Goal: Task Accomplishment & Management: Use online tool/utility

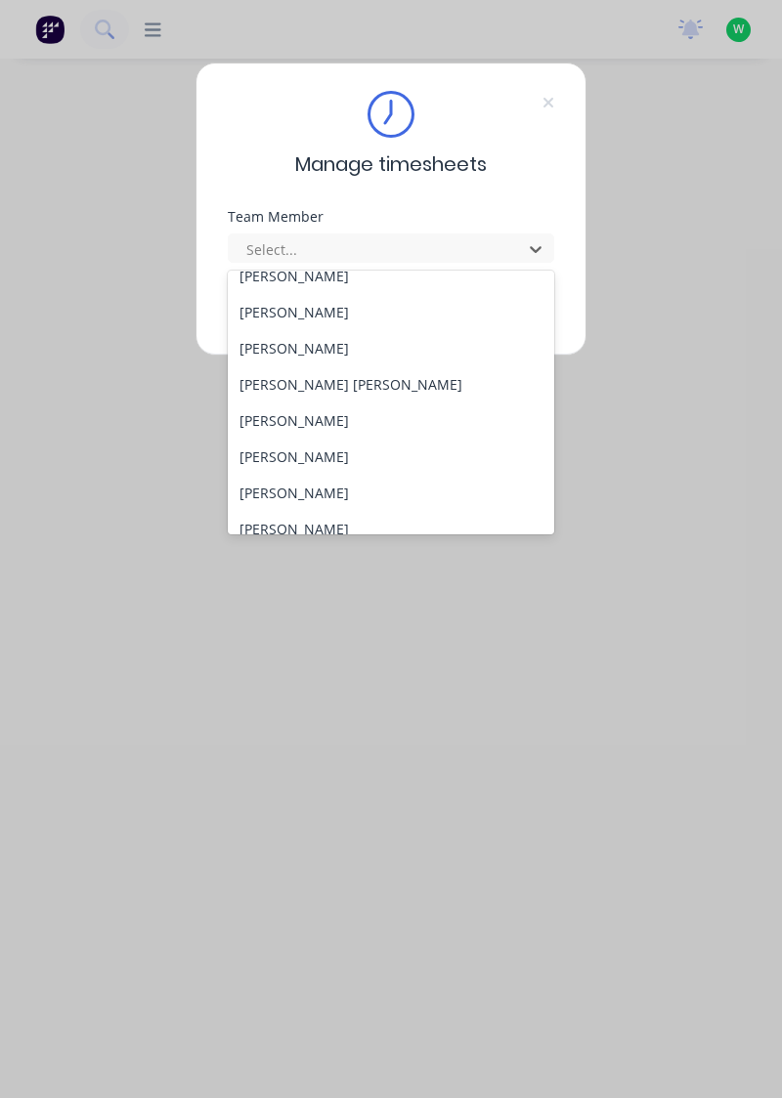
scroll to position [240, 0]
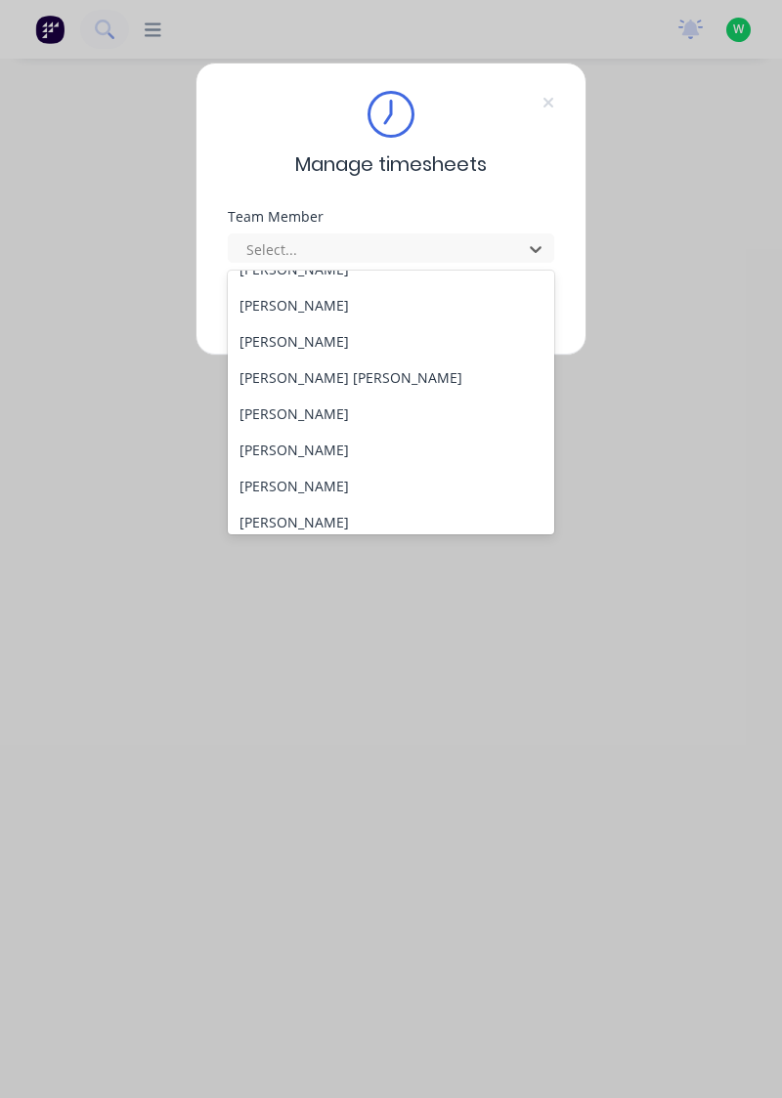
click at [287, 471] on div "[PERSON_NAME]" at bounding box center [391, 486] width 327 height 36
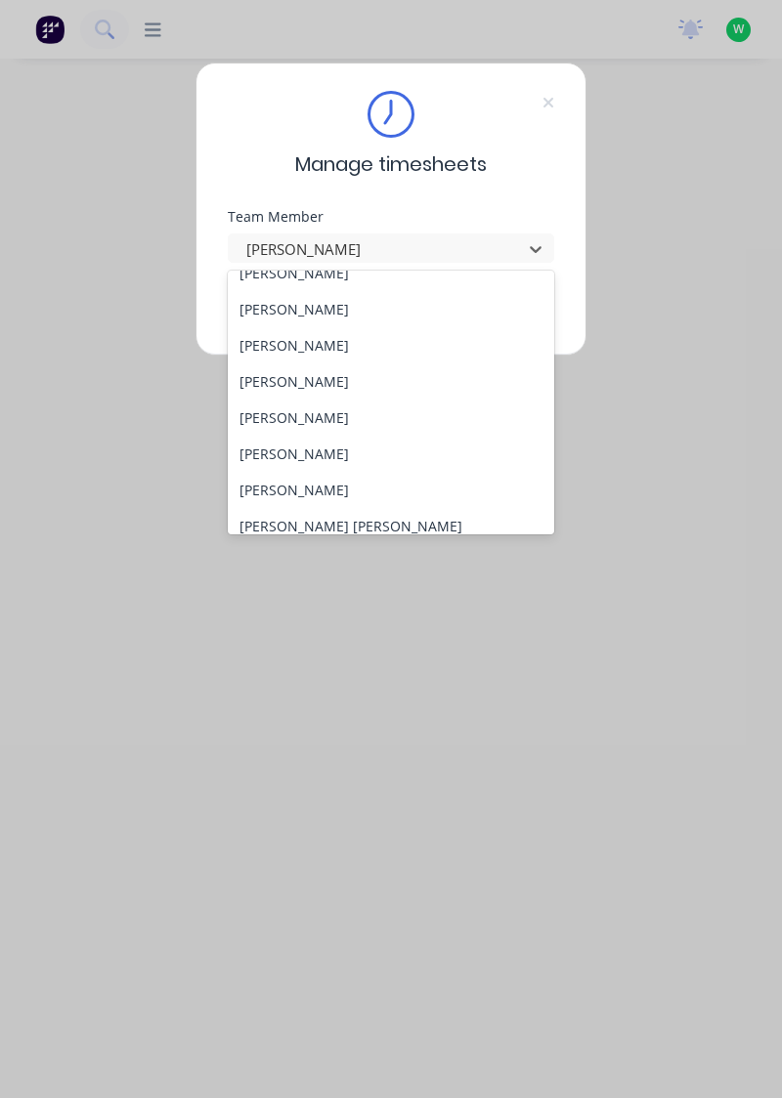
scroll to position [166, 0]
click at [262, 518] on div "[PERSON_NAME]" at bounding box center [391, 524] width 327 height 36
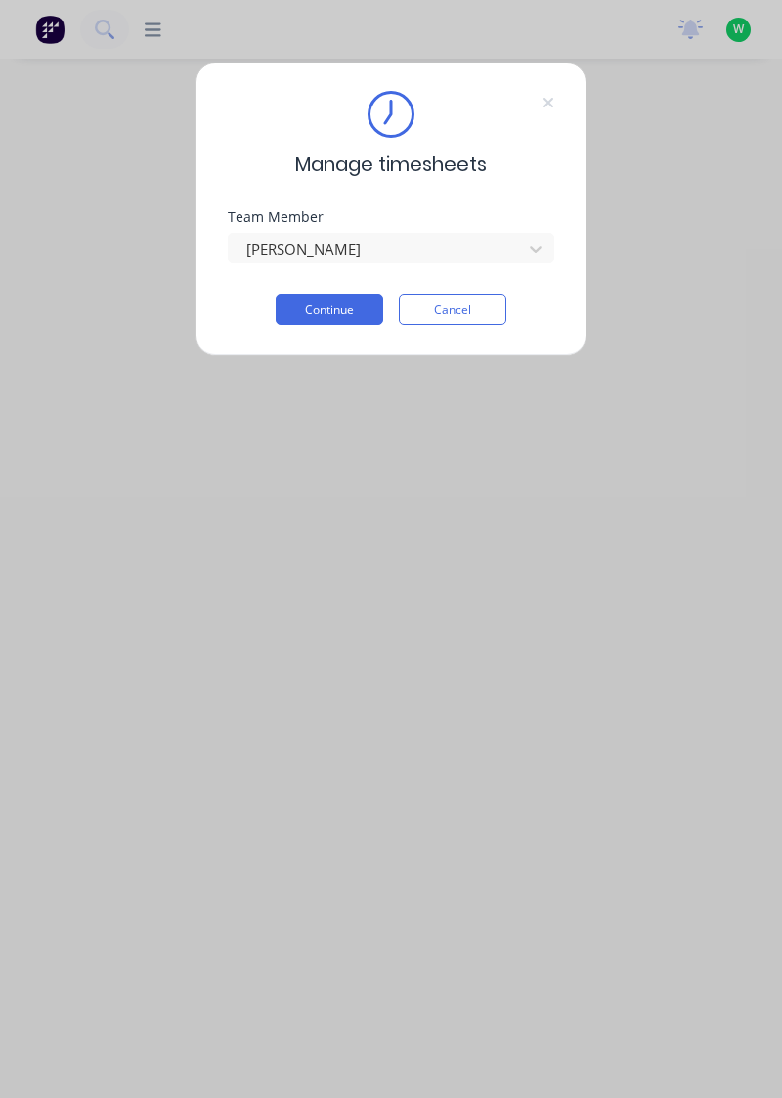
click at [293, 313] on button "Continue" at bounding box center [328, 309] width 107 height 31
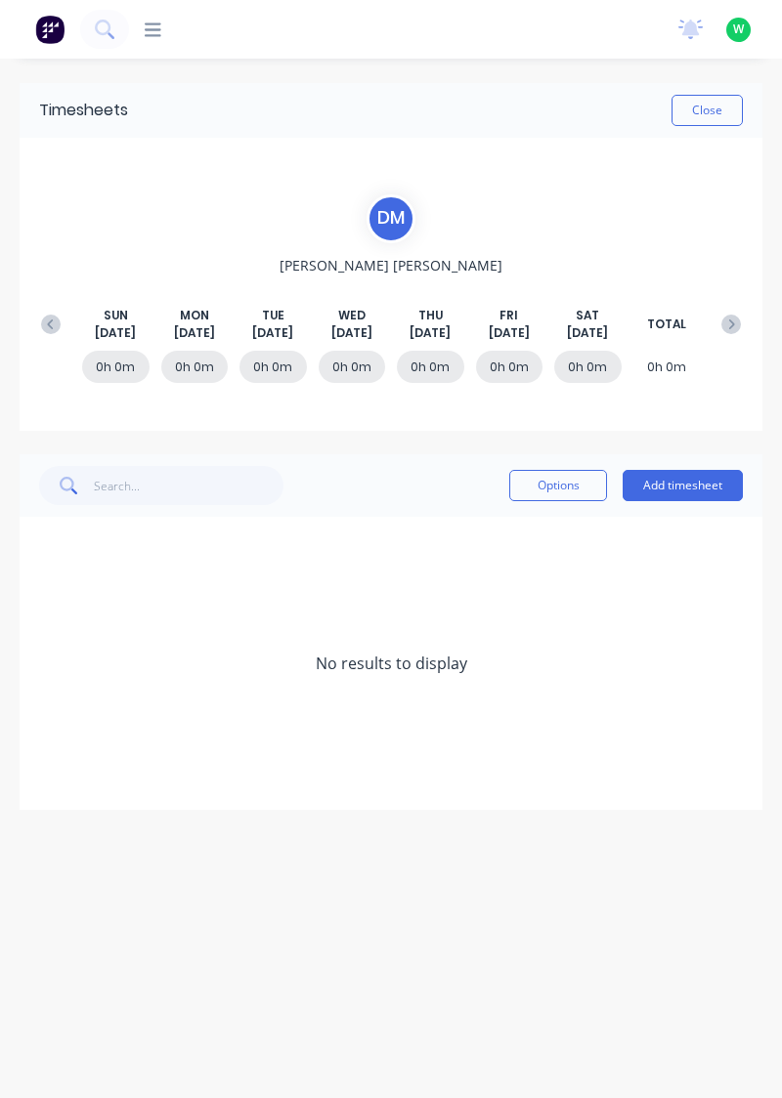
click at [684, 482] on button "Add timesheet" at bounding box center [682, 485] width 120 height 31
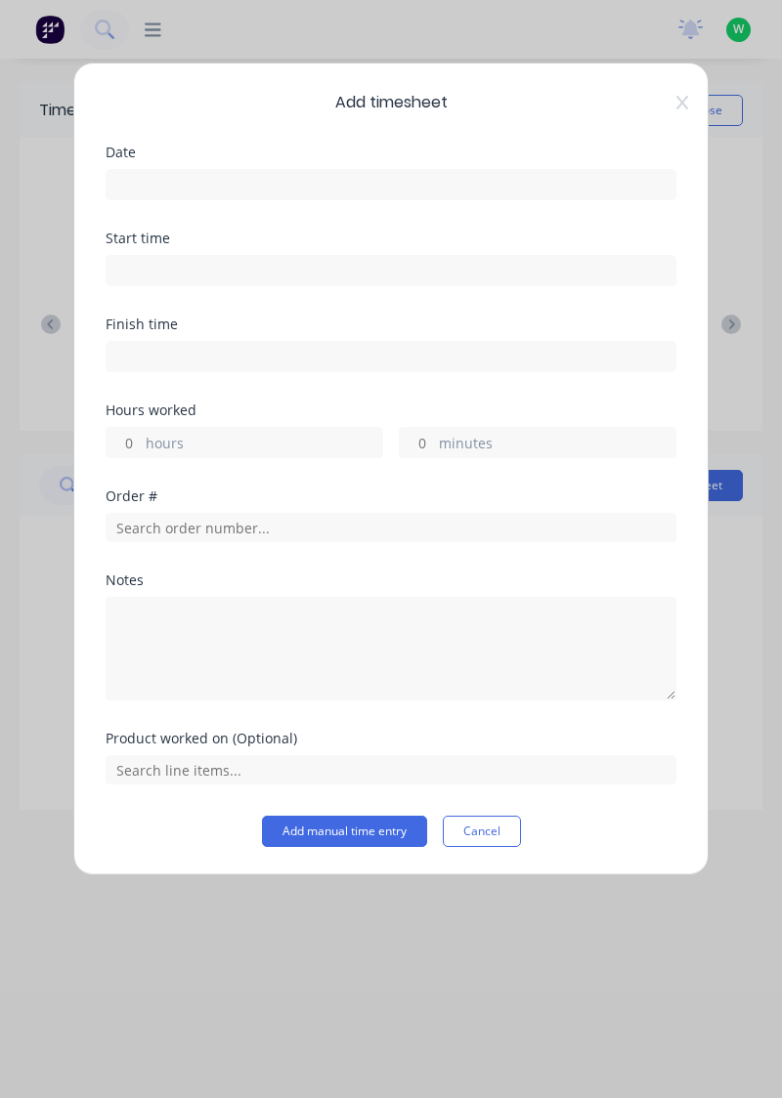
click at [219, 176] on input at bounding box center [390, 184] width 569 height 29
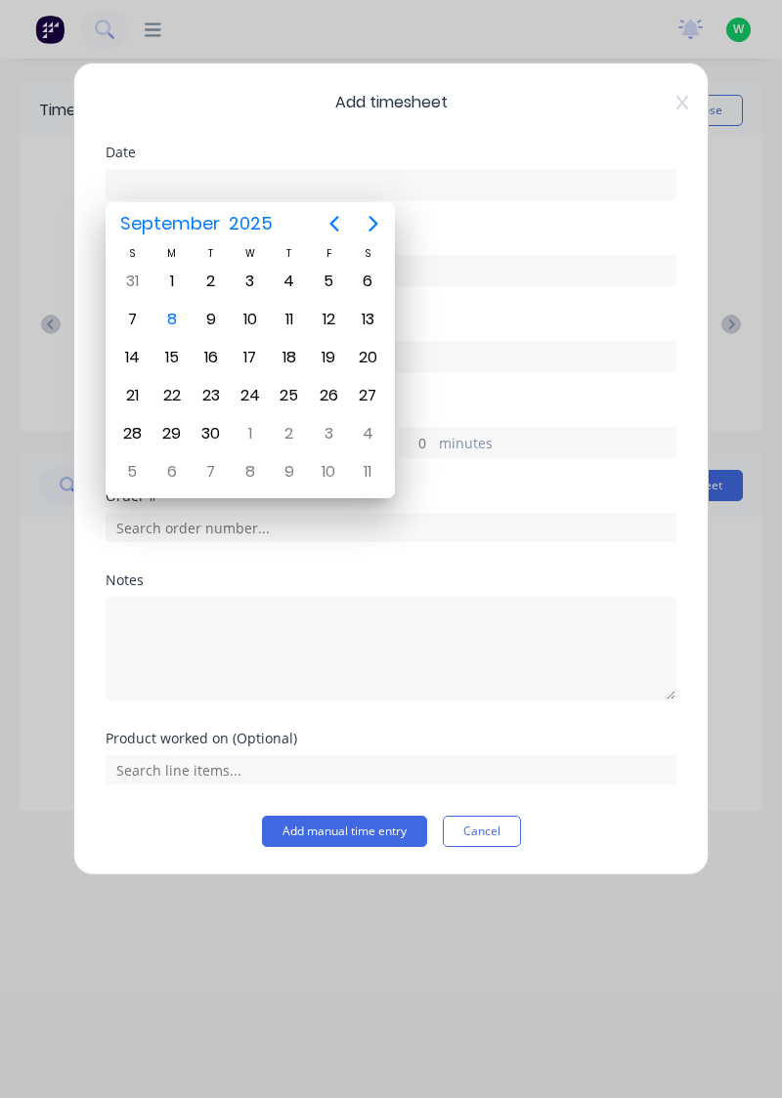
click at [158, 323] on div "8" at bounding box center [171, 319] width 29 height 29
type input "[DATE]"
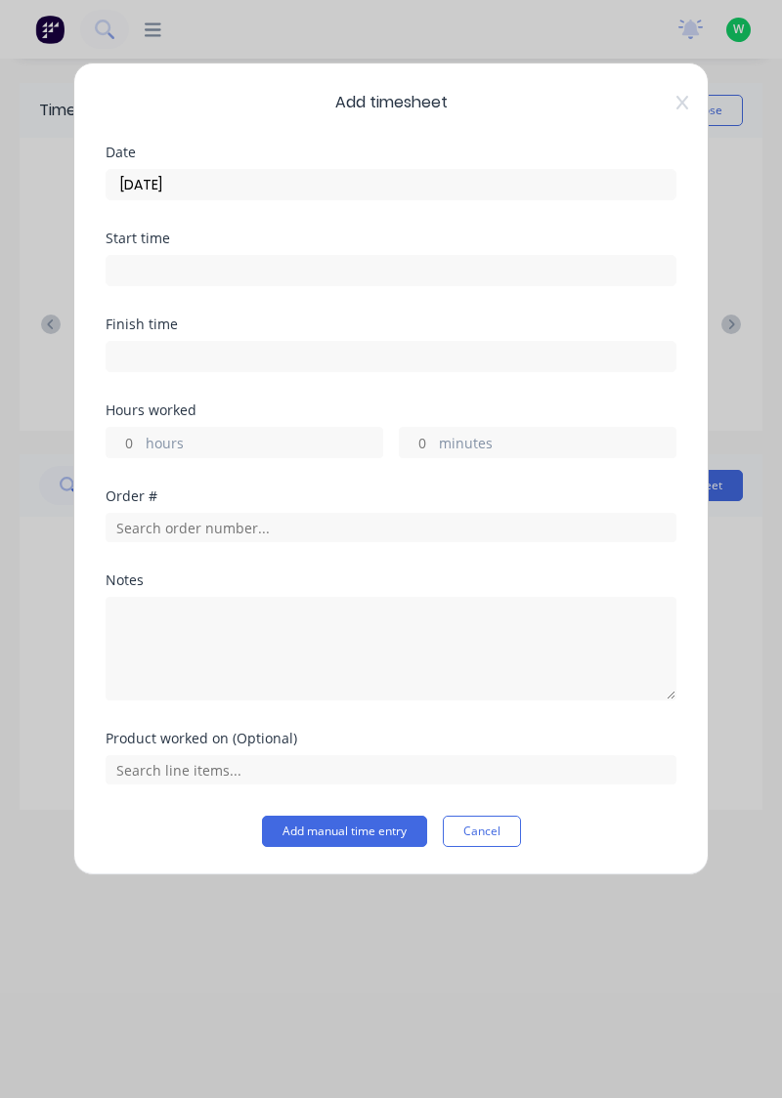
click at [215, 440] on label "hours" at bounding box center [264, 445] width 236 height 24
click at [141, 440] on input "hours" at bounding box center [123, 442] width 34 height 29
type input "9"
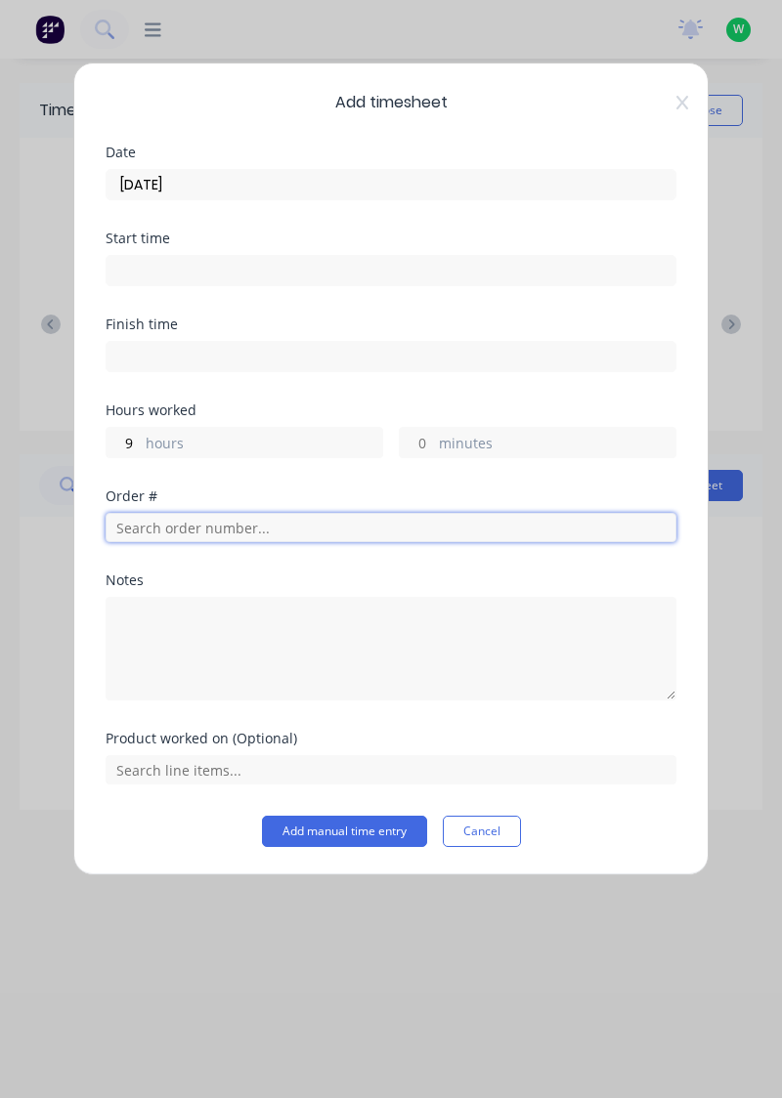
click at [264, 531] on input "text" at bounding box center [391, 527] width 571 height 29
type input "17943"
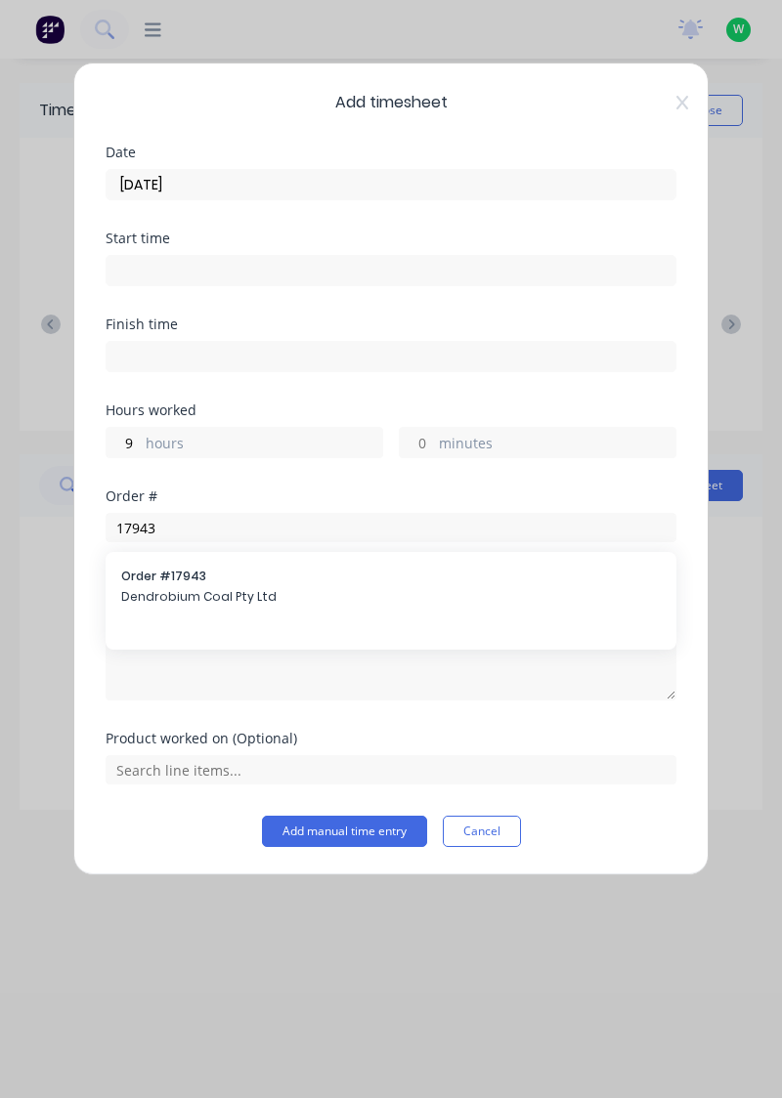
click at [164, 578] on span "Order # 17943" at bounding box center [390, 577] width 539 height 18
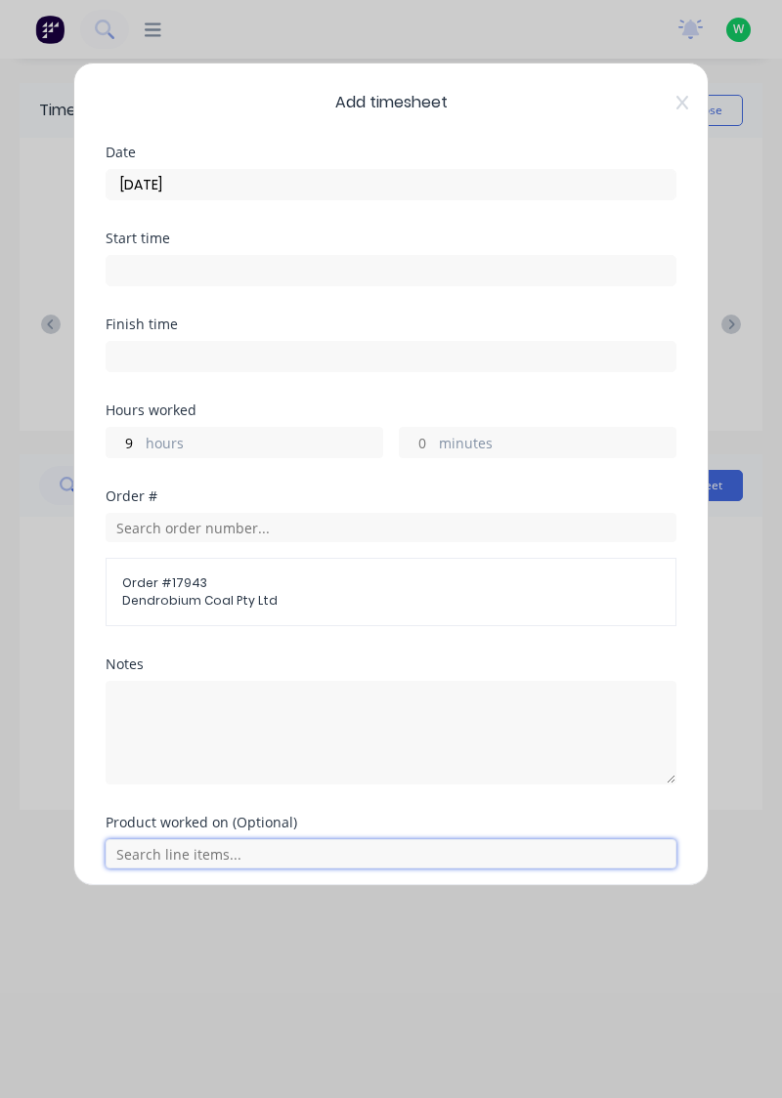
click at [206, 854] on input "text" at bounding box center [391, 853] width 571 height 29
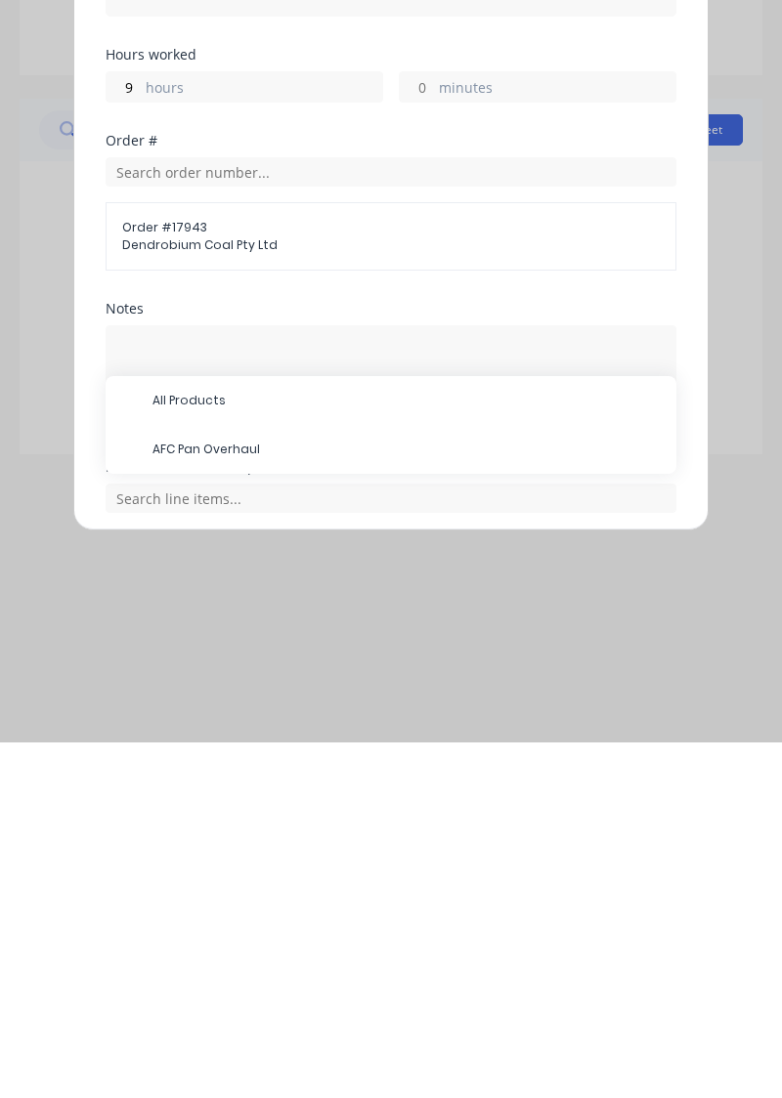
click at [145, 775] on div "All Products" at bounding box center [391, 756] width 571 height 49
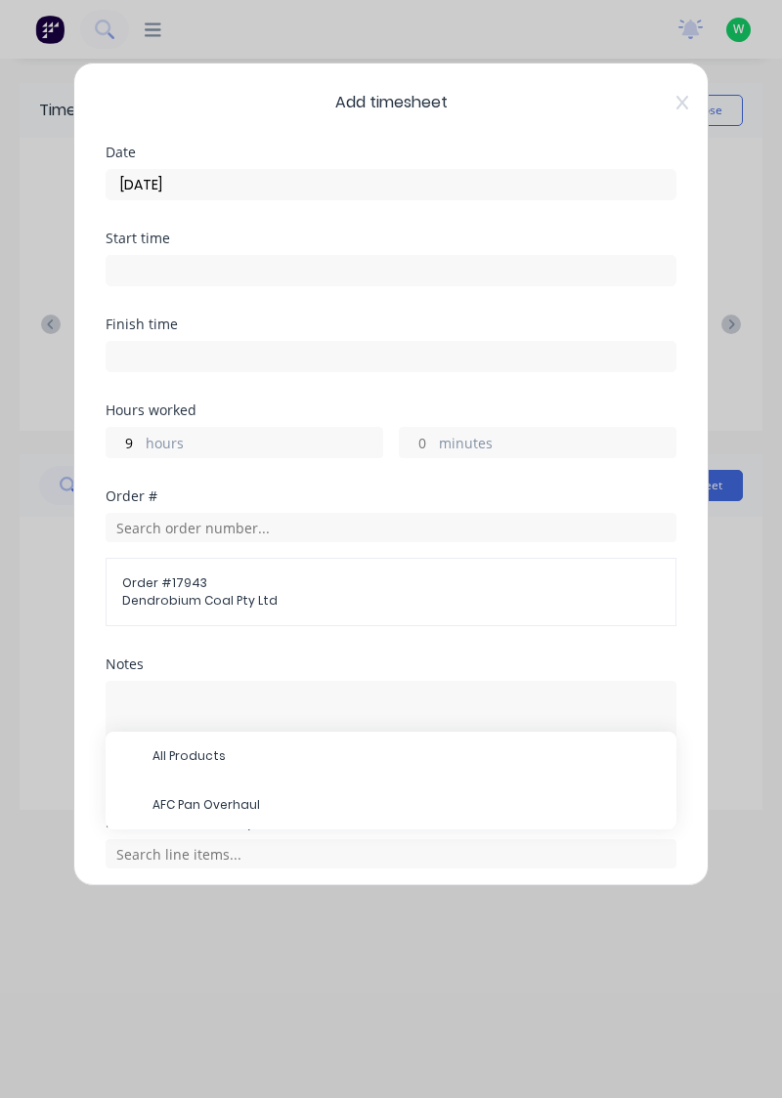
click at [153, 799] on span "AFC Pan Overhaul" at bounding box center [406, 805] width 508 height 18
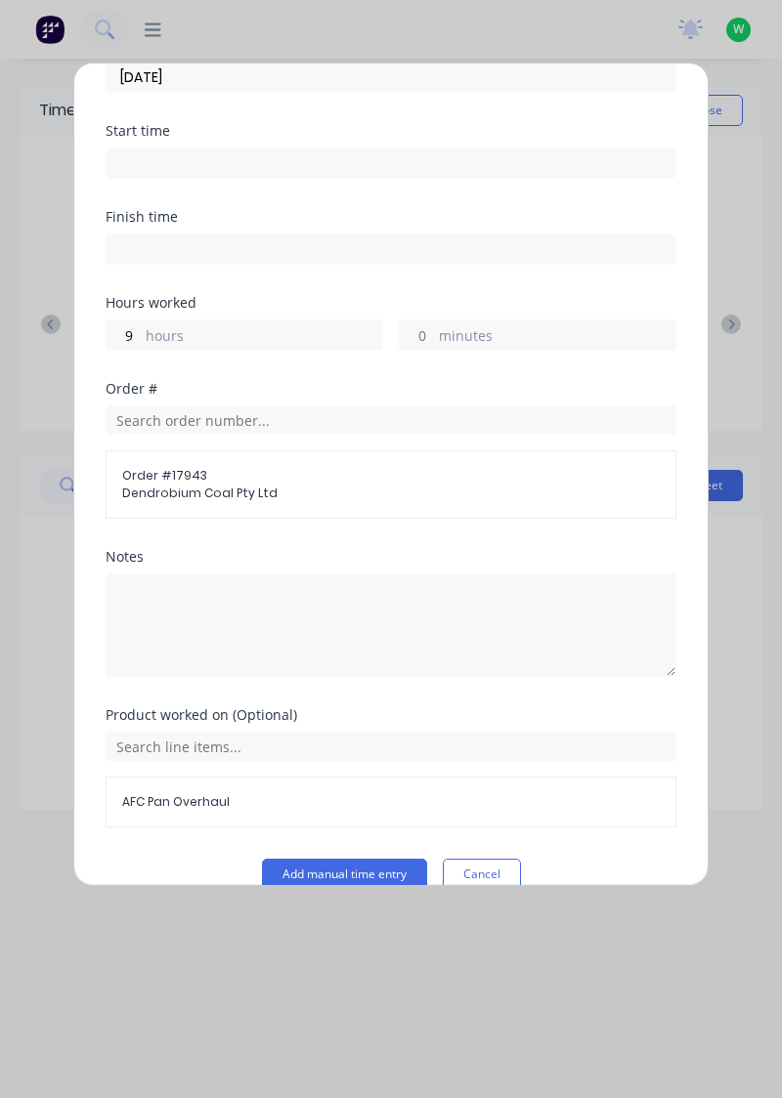
scroll to position [103, 0]
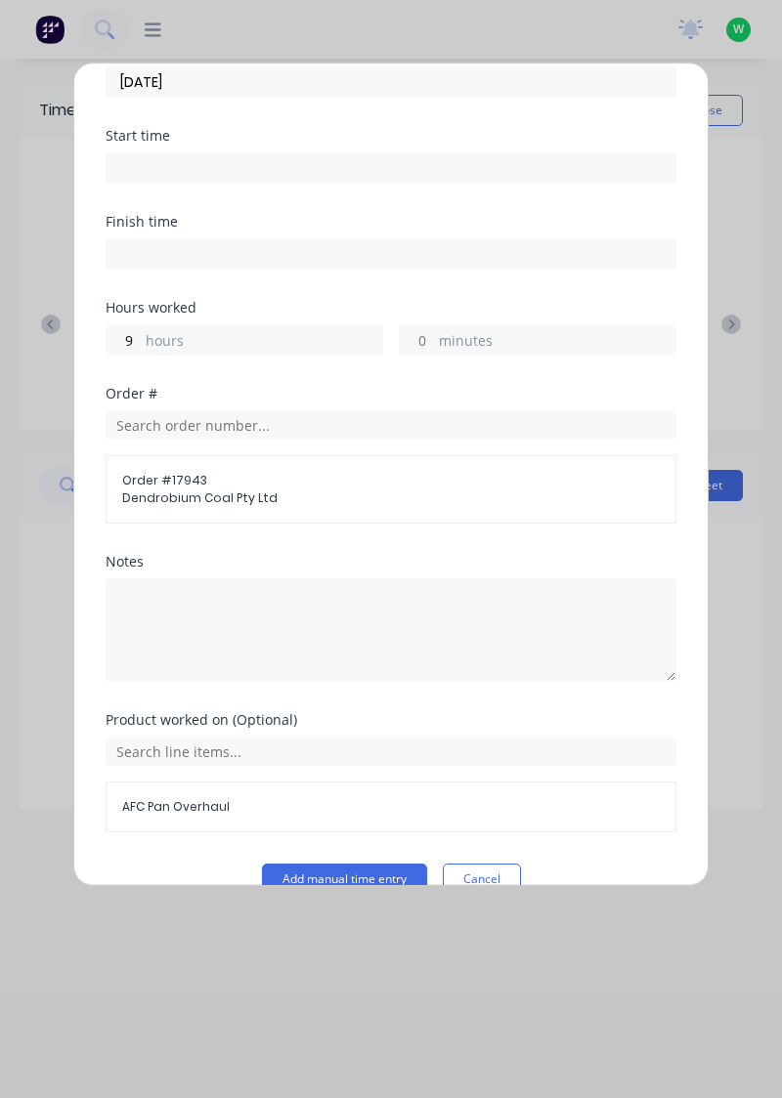
click at [381, 869] on button "Add manual time entry" at bounding box center [344, 879] width 165 height 31
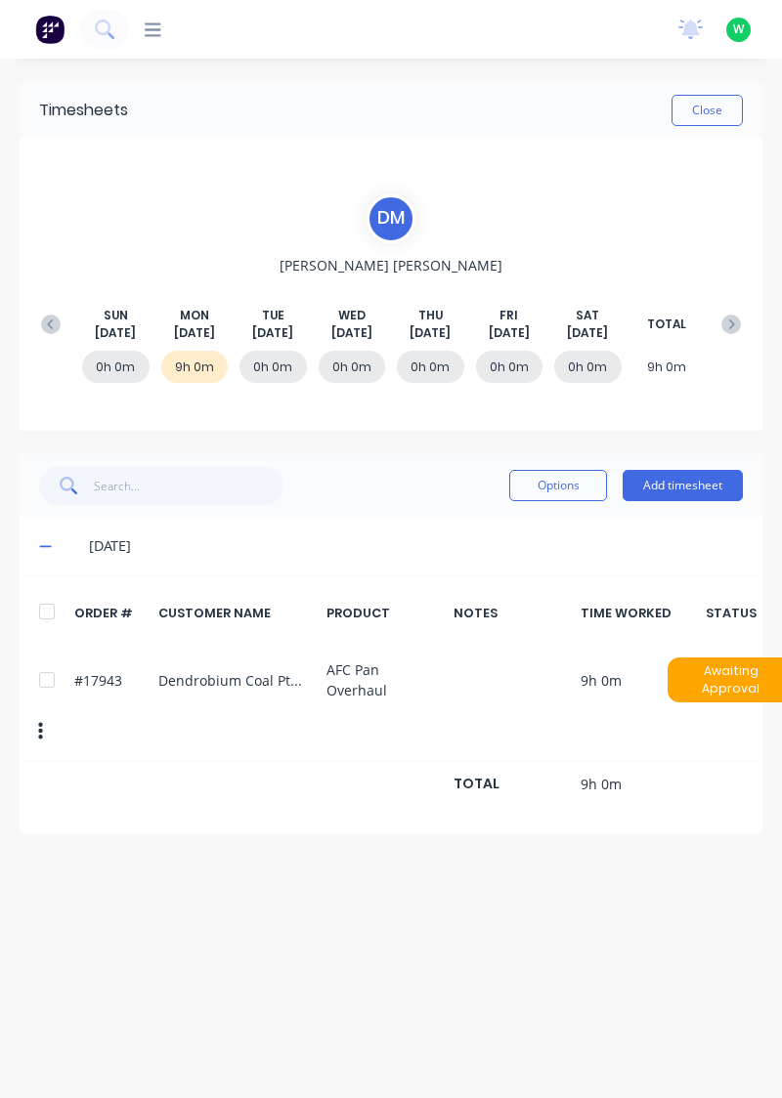
click at [709, 106] on button "Close" at bounding box center [706, 110] width 71 height 31
